Goal: Subscribe to service/newsletter

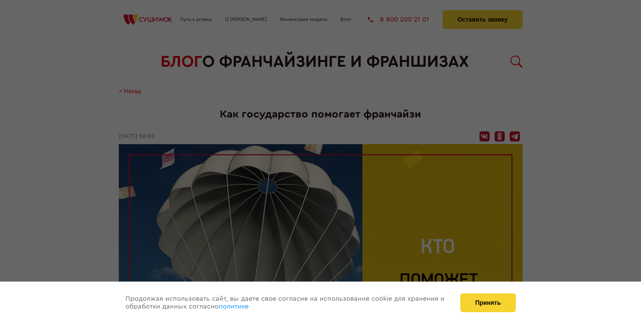
scroll to position [834, 0]
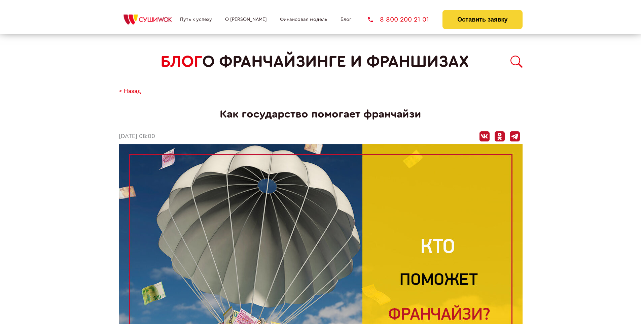
scroll to position [473, 0]
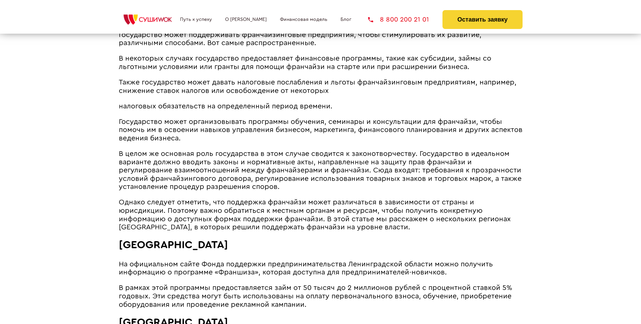
click at [318, 150] on span "В целом же основная роль государства в этом случае сводится к законотворчеству.…" at bounding box center [320, 170] width 403 height 40
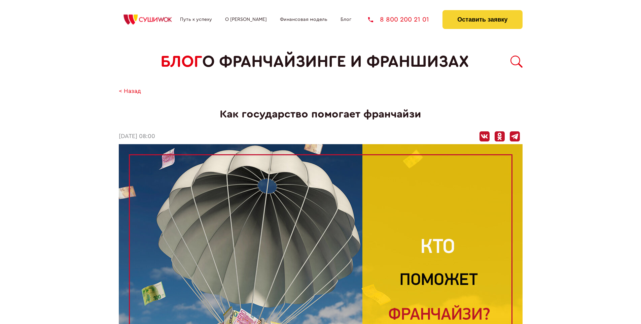
scroll to position [834, 0]
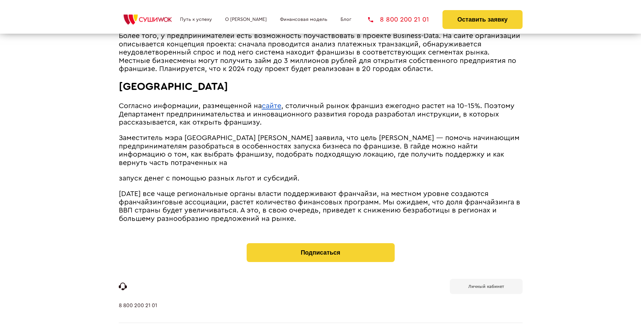
click at [486, 284] on b "Личный кабинет" at bounding box center [487, 286] width 36 height 4
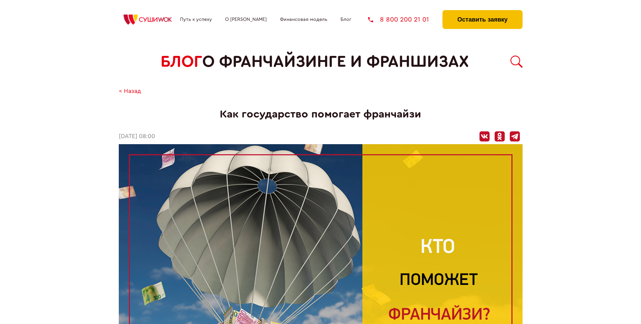
click at [482, 12] on button "Оставить заявку" at bounding box center [483, 19] width 80 height 19
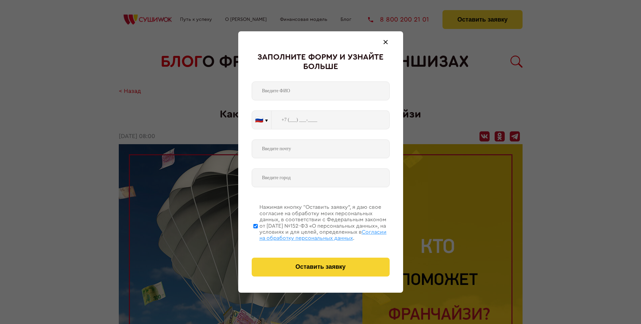
click at [312, 234] on span "Согласии на обработку персональных данных" at bounding box center [323, 234] width 127 height 11
click at [258, 234] on input "Нажимая кнопку “Оставить заявку”, я даю свое согласие на обработку моих персона…" at bounding box center [255, 226] width 4 height 54
checkbox input "false"
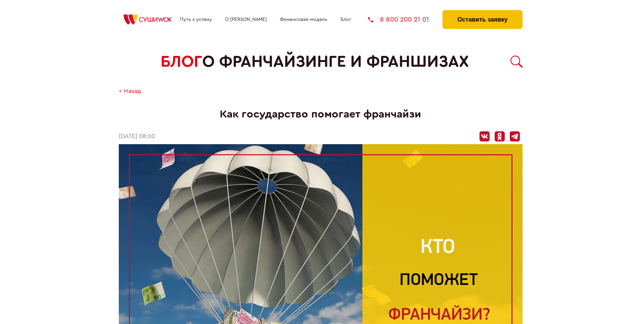
click at [482, 12] on button "Оставить заявку" at bounding box center [483, 19] width 80 height 19
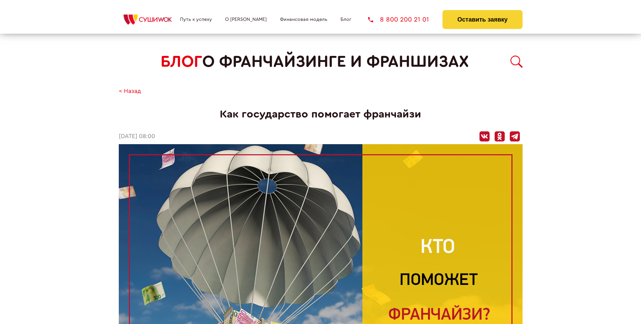
scroll to position [834, 0]
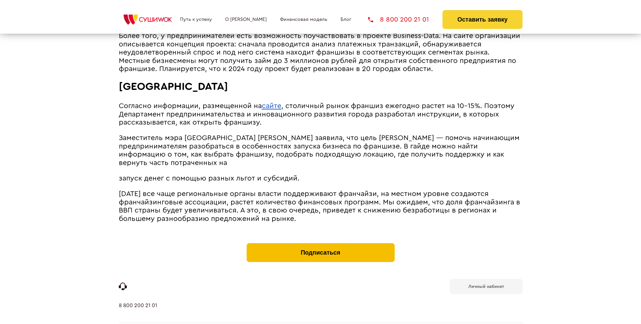
click at [320, 243] on button "Подписаться" at bounding box center [321, 252] width 148 height 19
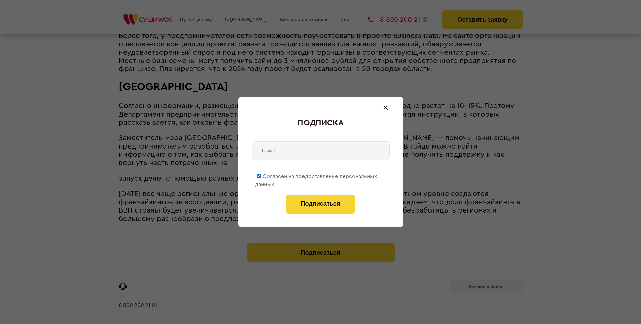
click at [316, 175] on span "Согласен на предоставление персональных данных" at bounding box center [316, 180] width 122 height 13
click at [261, 175] on input "Согласен на предоставление персональных данных" at bounding box center [259, 176] width 4 height 4
checkbox input "false"
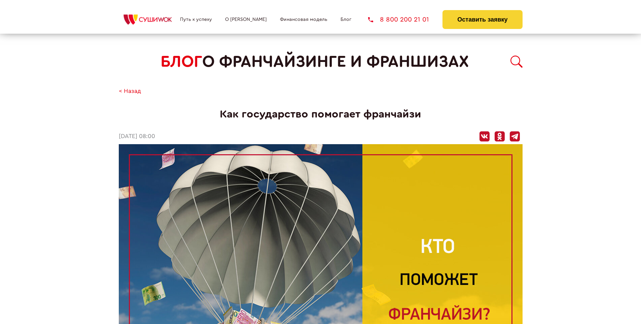
scroll to position [834, 0]
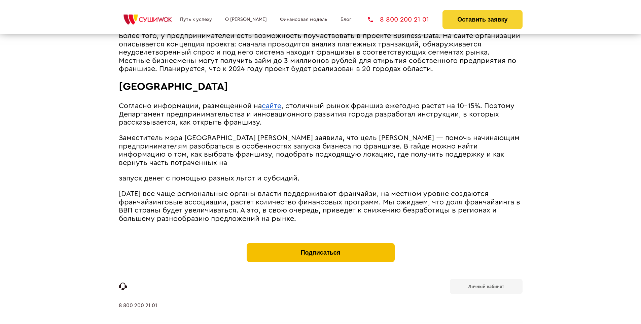
click at [320, 243] on button "Подписаться" at bounding box center [321, 252] width 148 height 19
